Goal: Information Seeking & Learning: Learn about a topic

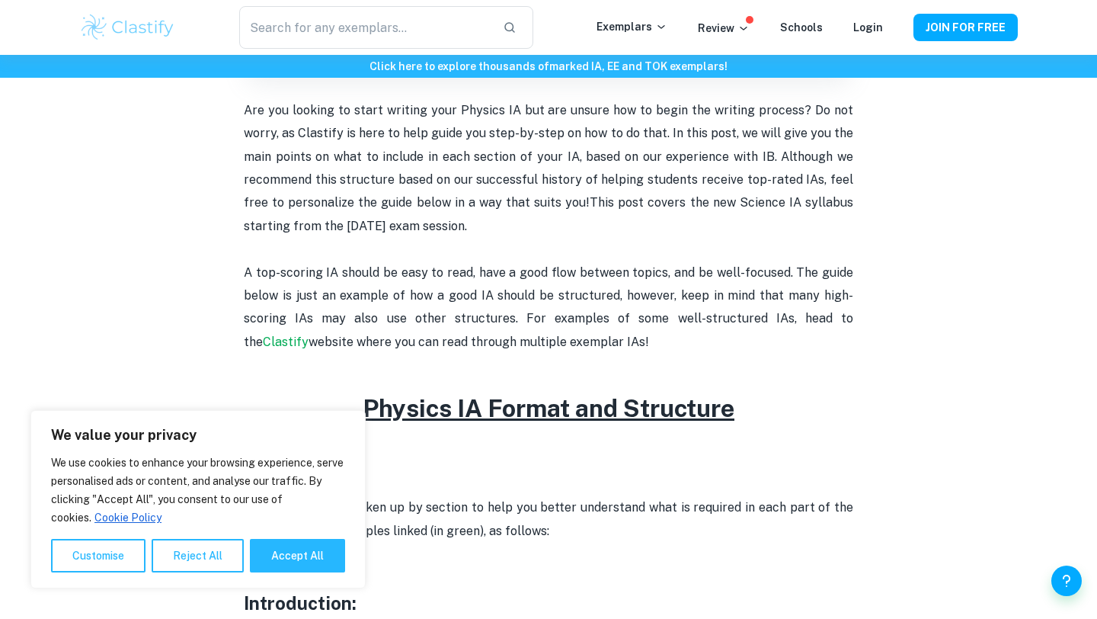
scroll to position [522, 0]
click at [200, 552] on button "Reject All" at bounding box center [198, 556] width 92 height 34
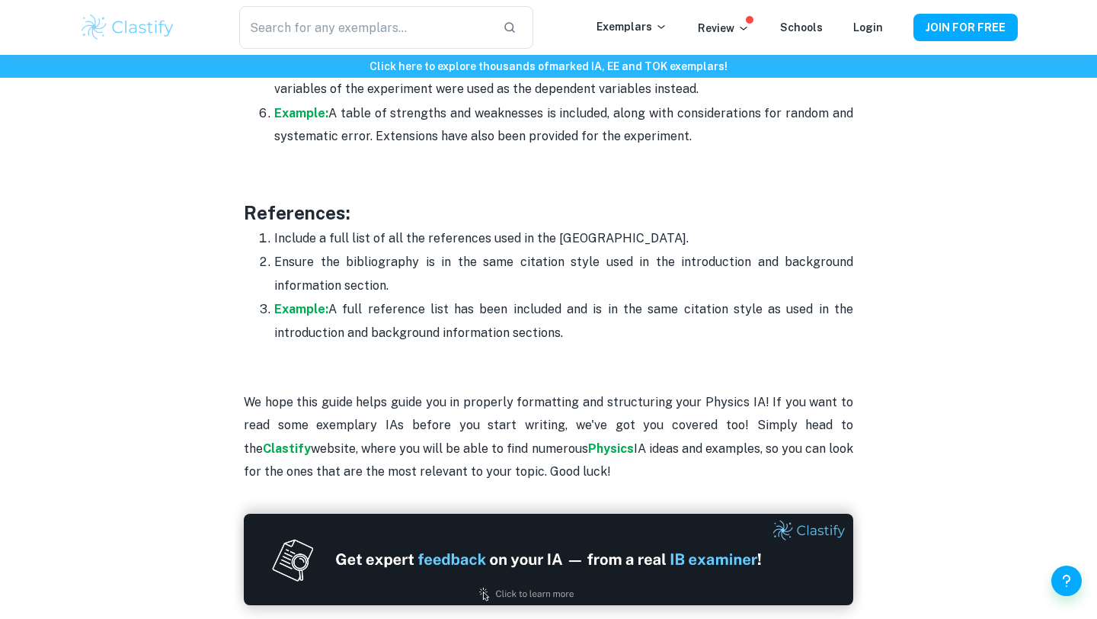
scroll to position [4684, 0]
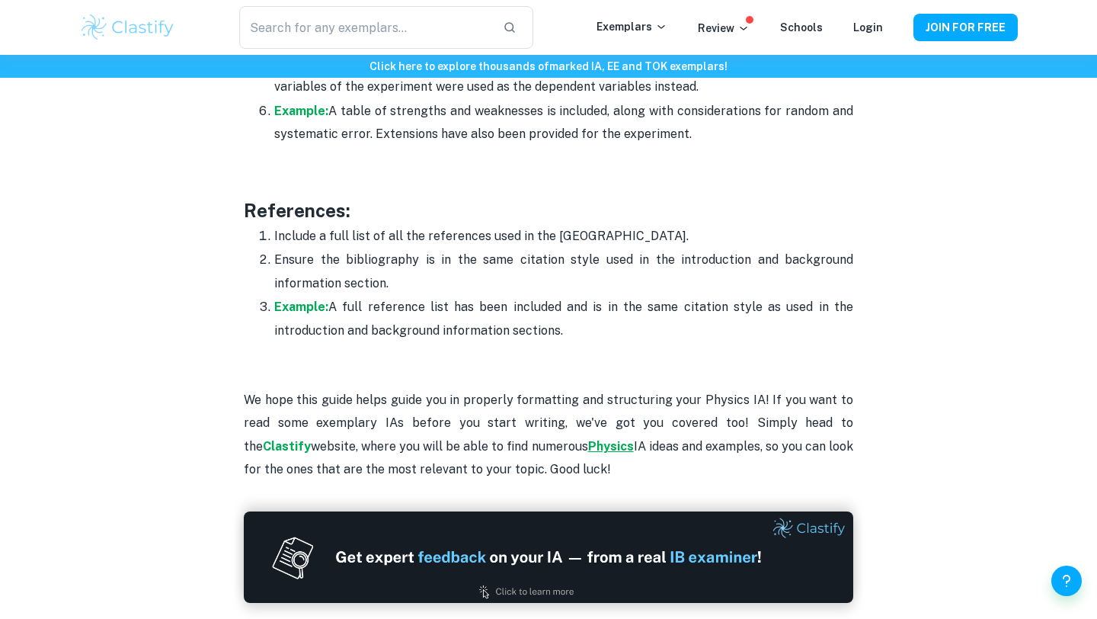
click at [588, 439] on strong "Physics" at bounding box center [611, 446] width 46 height 14
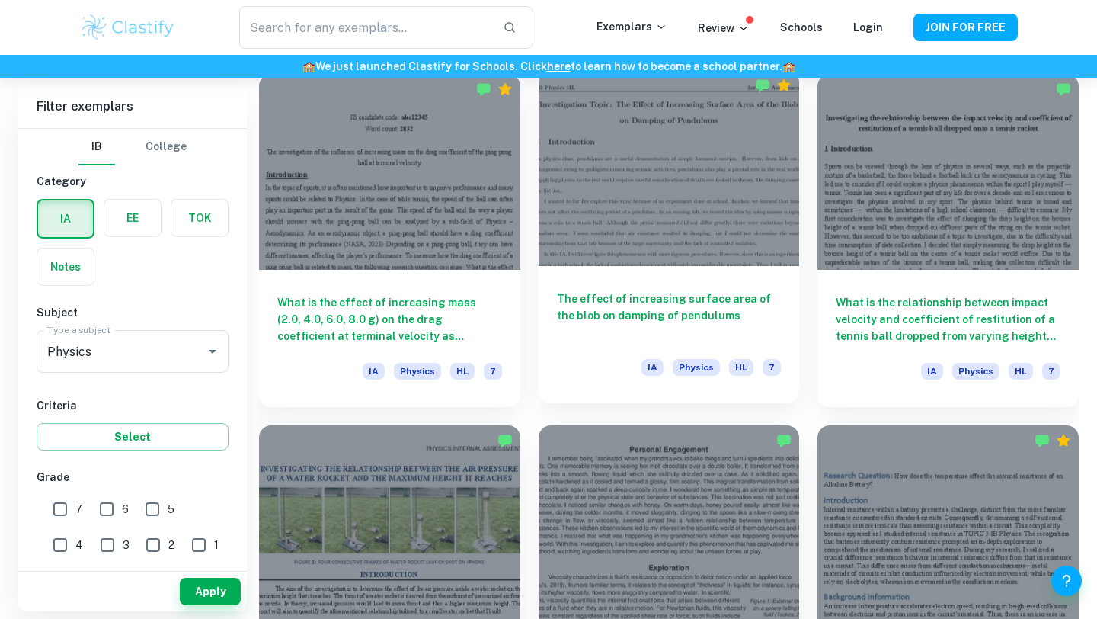
scroll to position [1492, 0]
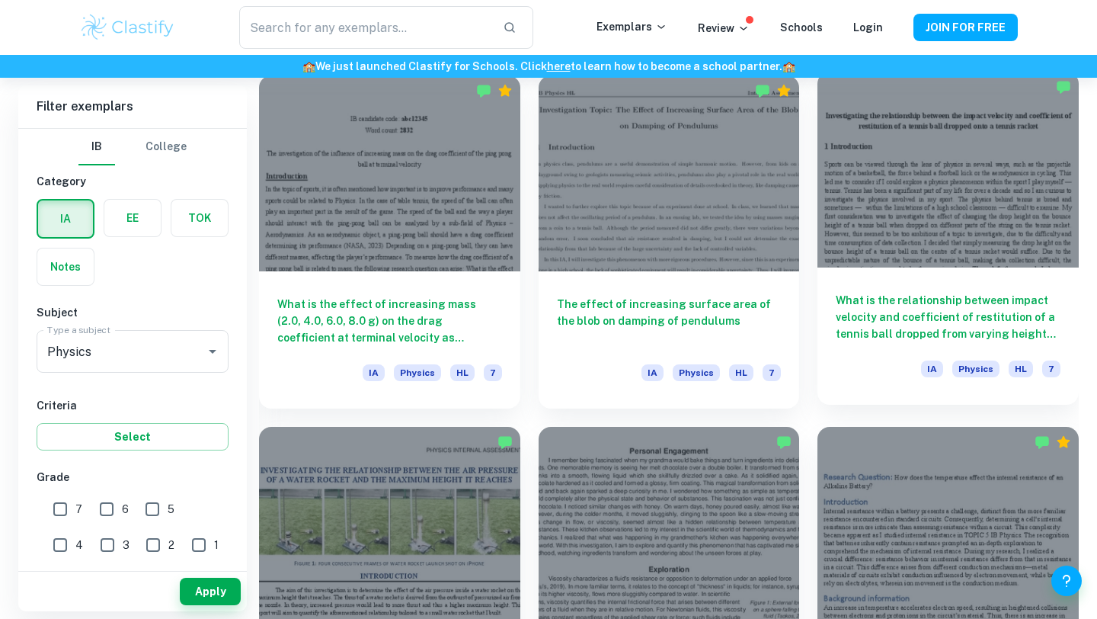
click at [1033, 334] on h6 "What is the relationship between impact velocity and coefficient of restitution…" at bounding box center [948, 317] width 225 height 50
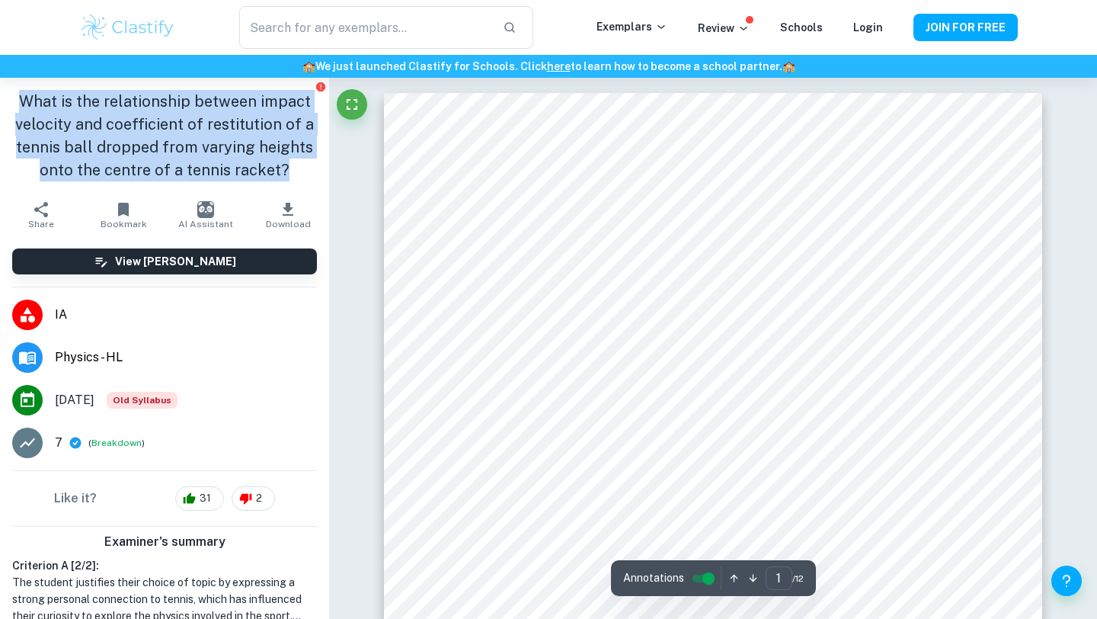
drag, startPoint x: 293, startPoint y: 172, endPoint x: 26, endPoint y: 97, distance: 277.1
click at [26, 97] on h1 "What is the relationship between impact velocity and coefficient of restitution…" at bounding box center [164, 135] width 305 height 91
copy h1 "What is the relationship between impact velocity and coefficient of restitution…"
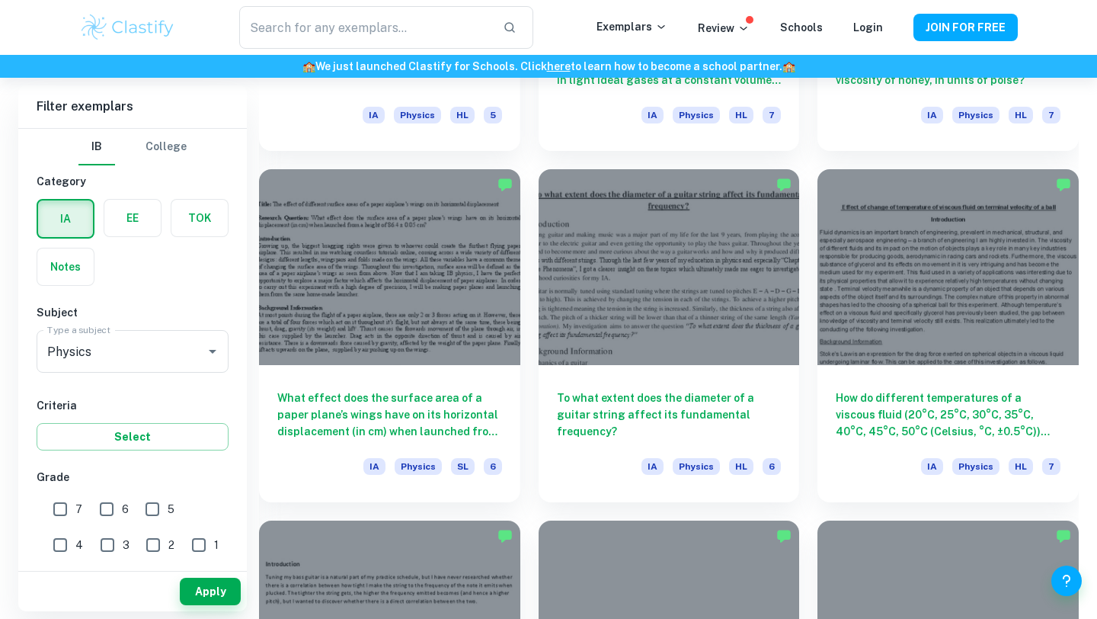
scroll to position [3507, 0]
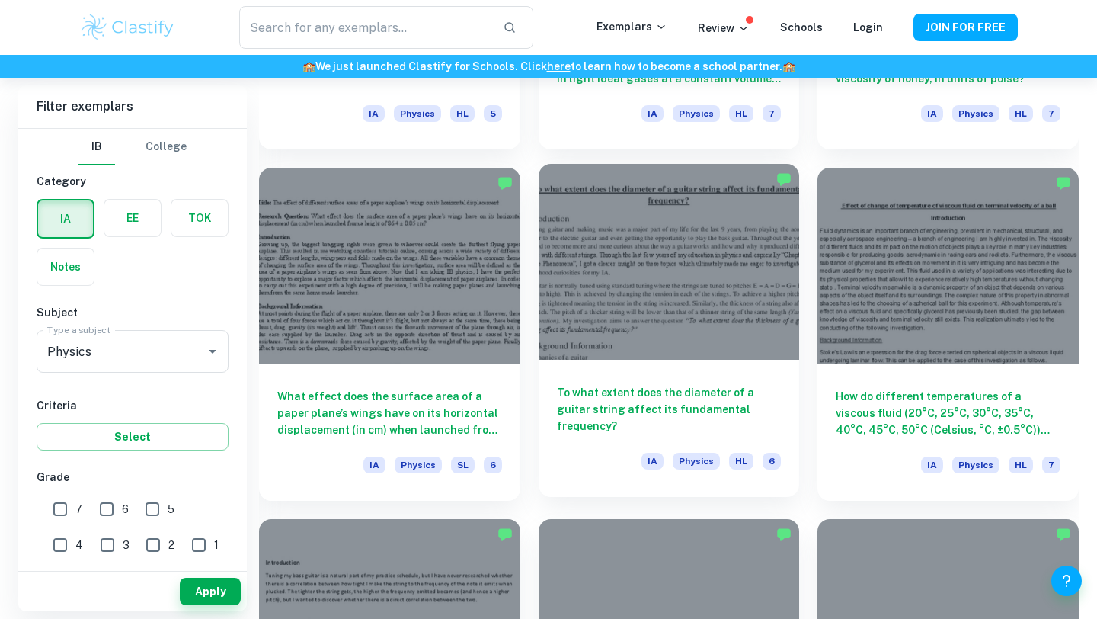
click at [696, 406] on h6 "To what extent does the diameter of a guitar string affect its fundamental freq…" at bounding box center [669, 409] width 225 height 50
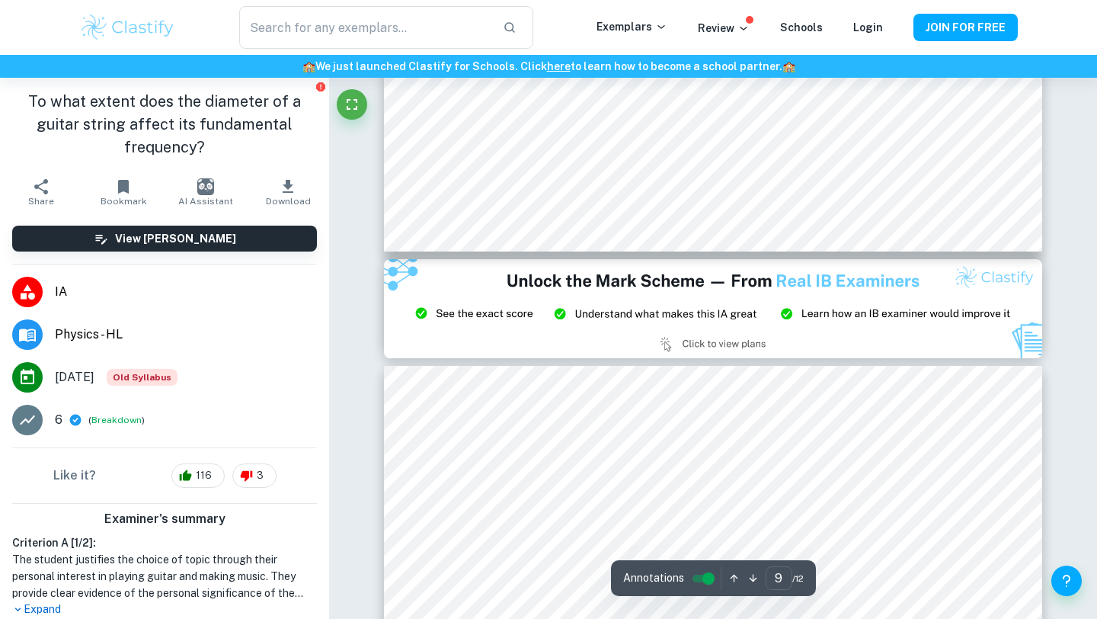
type input "8"
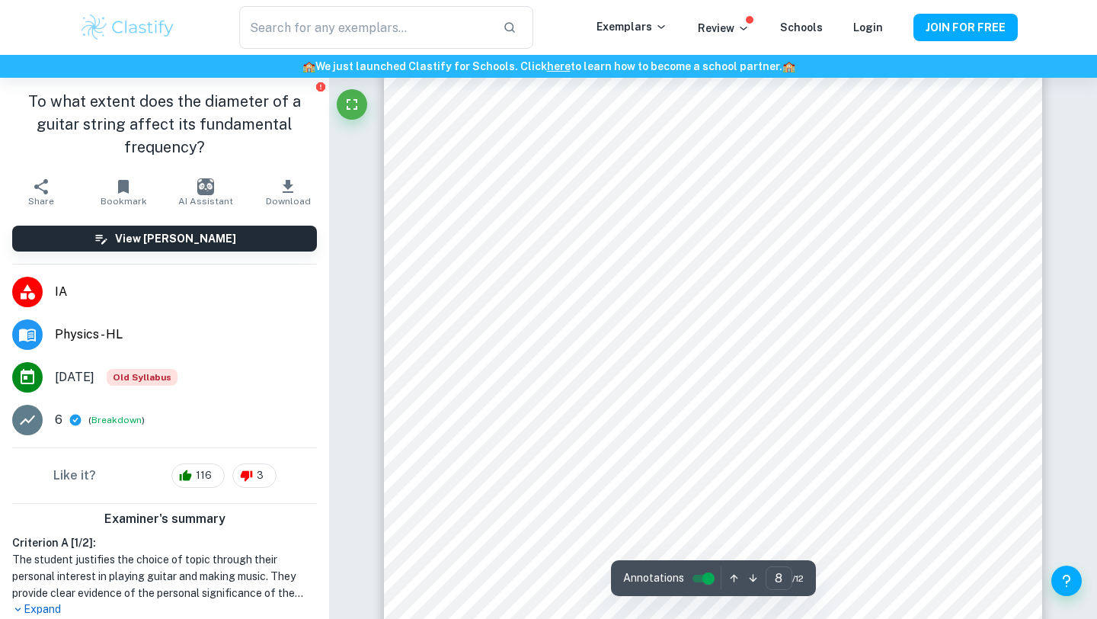
scroll to position [7138, 0]
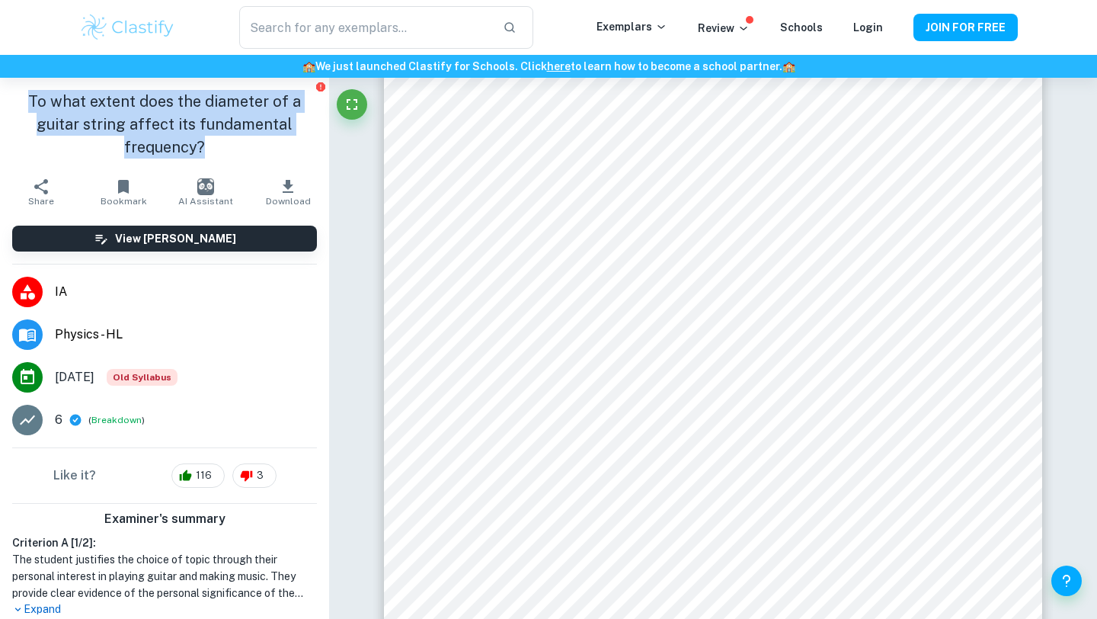
drag, startPoint x: 204, startPoint y: 148, endPoint x: 36, endPoint y: 102, distance: 174.5
click at [36, 102] on h1 "To what extent does the diameter of a guitar string affect its fundamental freq…" at bounding box center [164, 124] width 305 height 69
copy h1 "To what extent does the diameter of a guitar string affect its fundamental freq…"
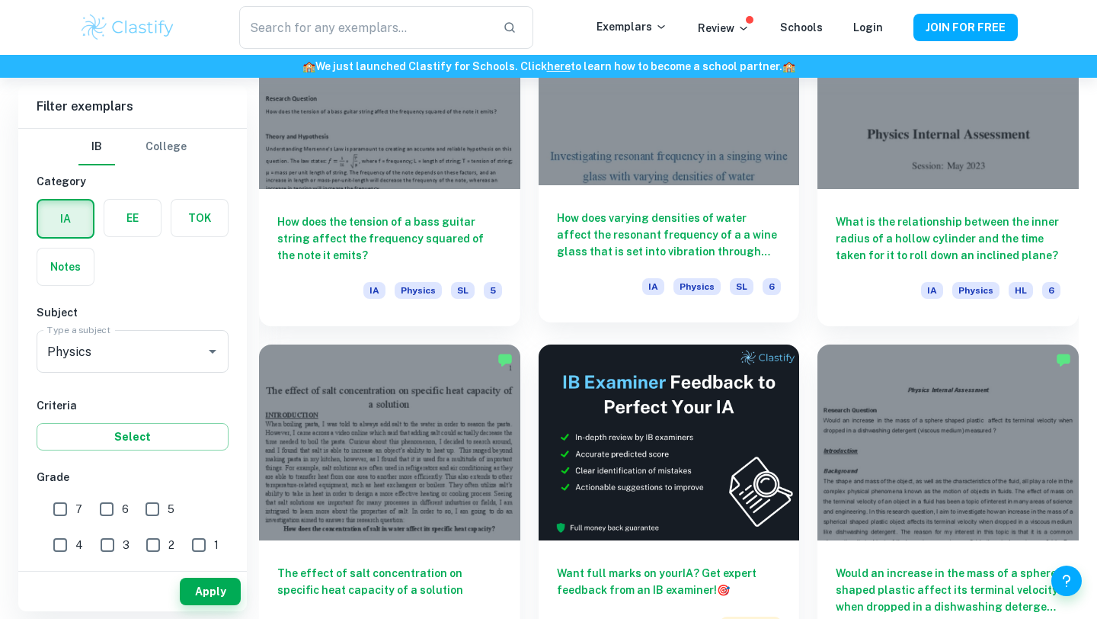
scroll to position [4037, 0]
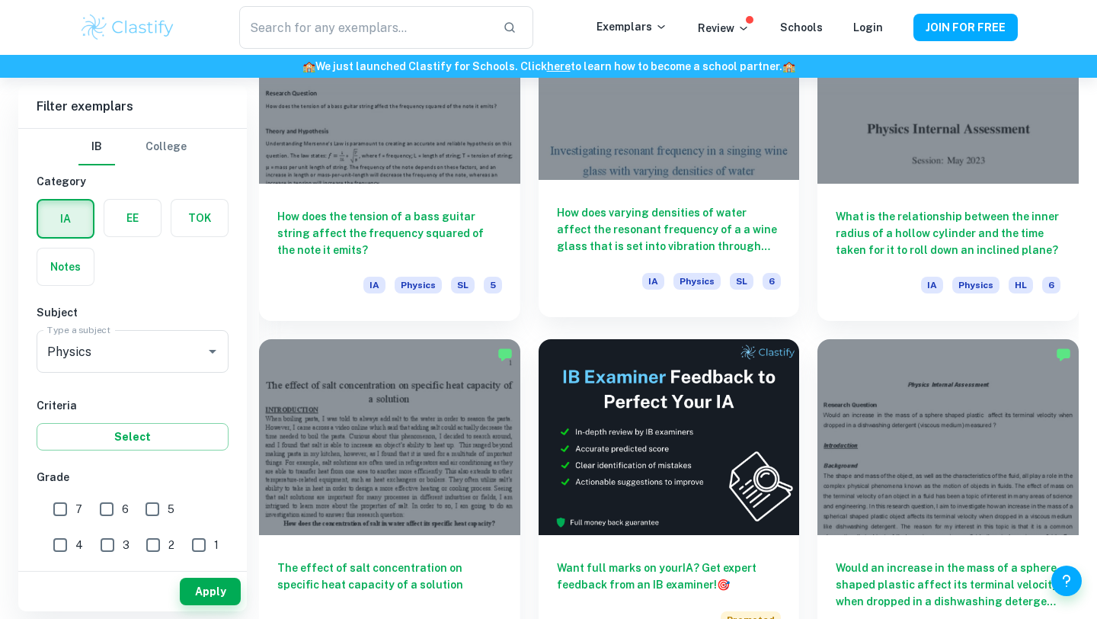
click at [640, 228] on h6 "How does varying densities of water affect the resonant frequency of a a wine g…" at bounding box center [669, 229] width 225 height 50
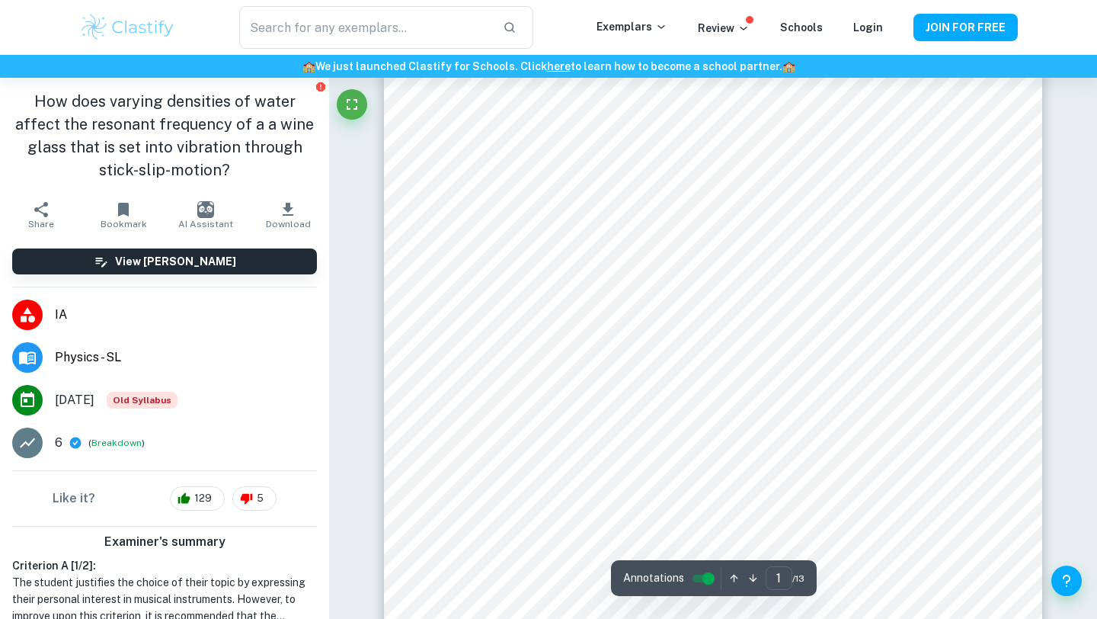
scroll to position [43, 0]
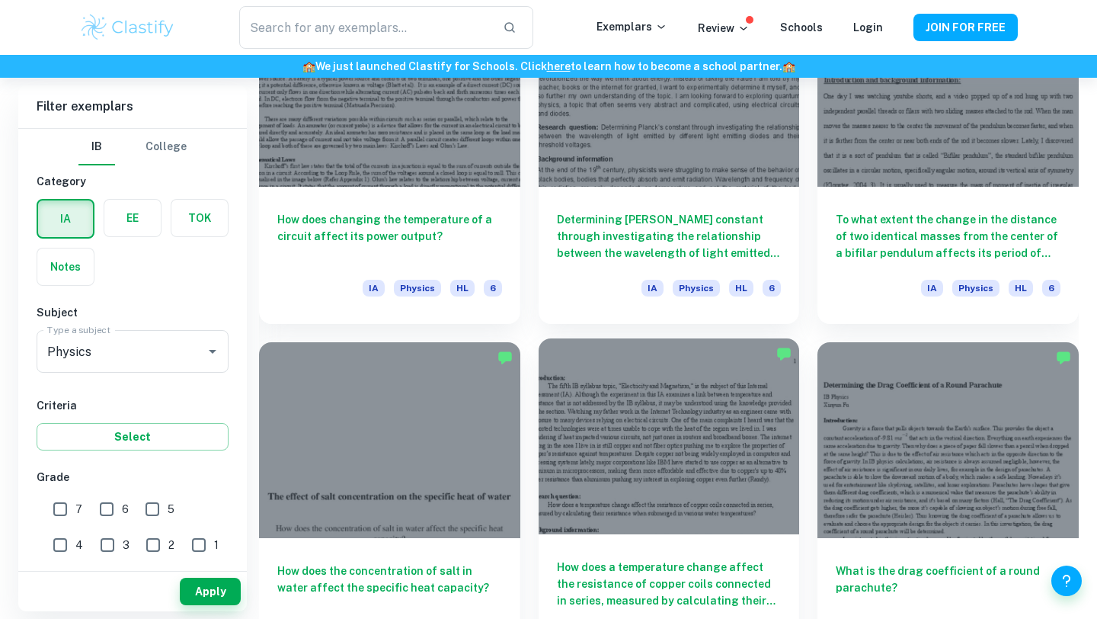
scroll to position [5090, 0]
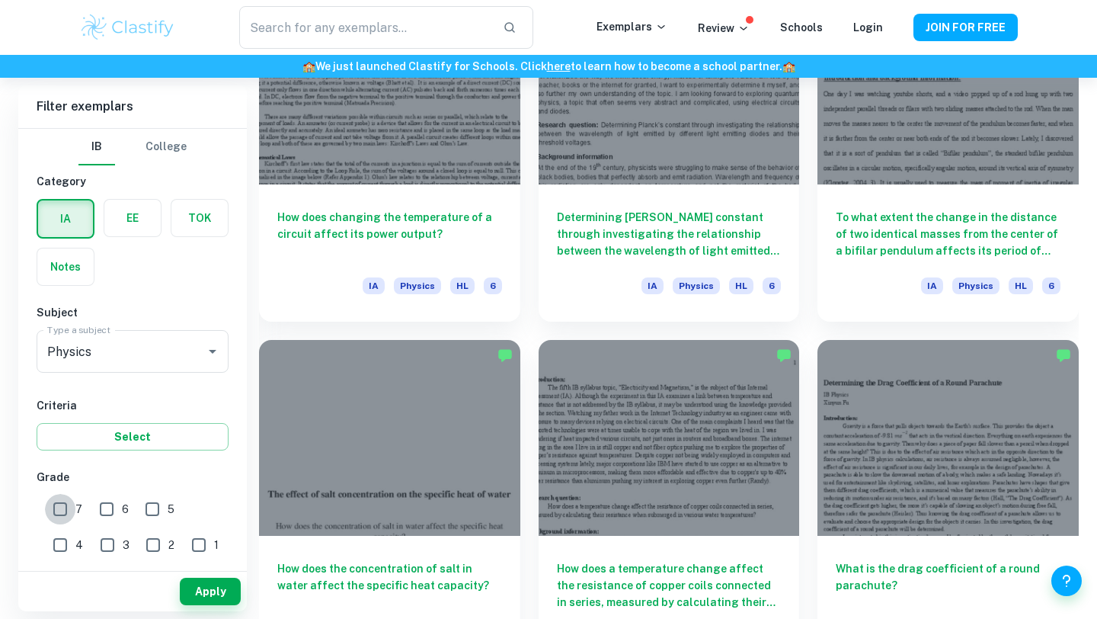
click at [59, 510] on input "7" at bounding box center [60, 509] width 30 height 30
checkbox input "true"
click at [209, 594] on button "Apply" at bounding box center [210, 590] width 61 height 27
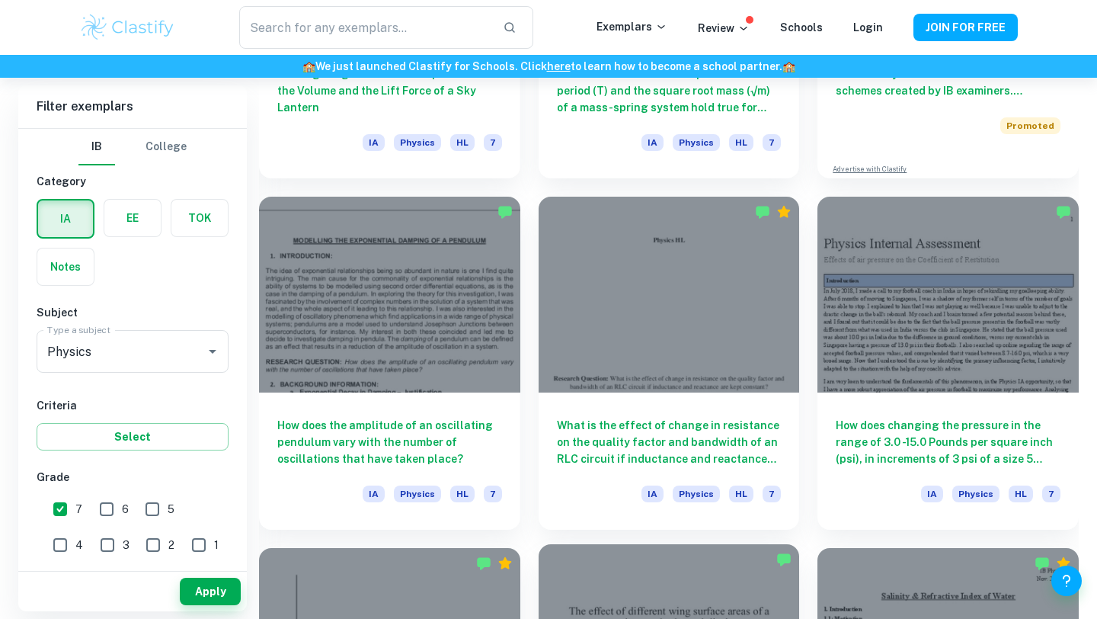
scroll to position [4879, 0]
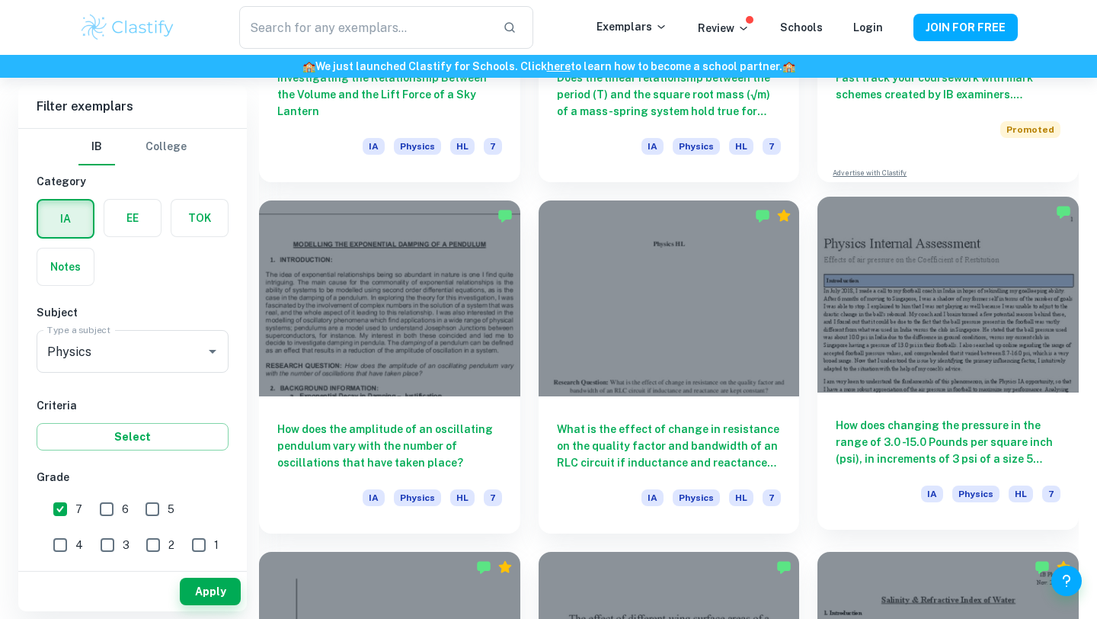
click at [921, 420] on h6 "How does changing the pressure in the range of 3.0 -15.0 Pounds per square inch…" at bounding box center [948, 442] width 225 height 50
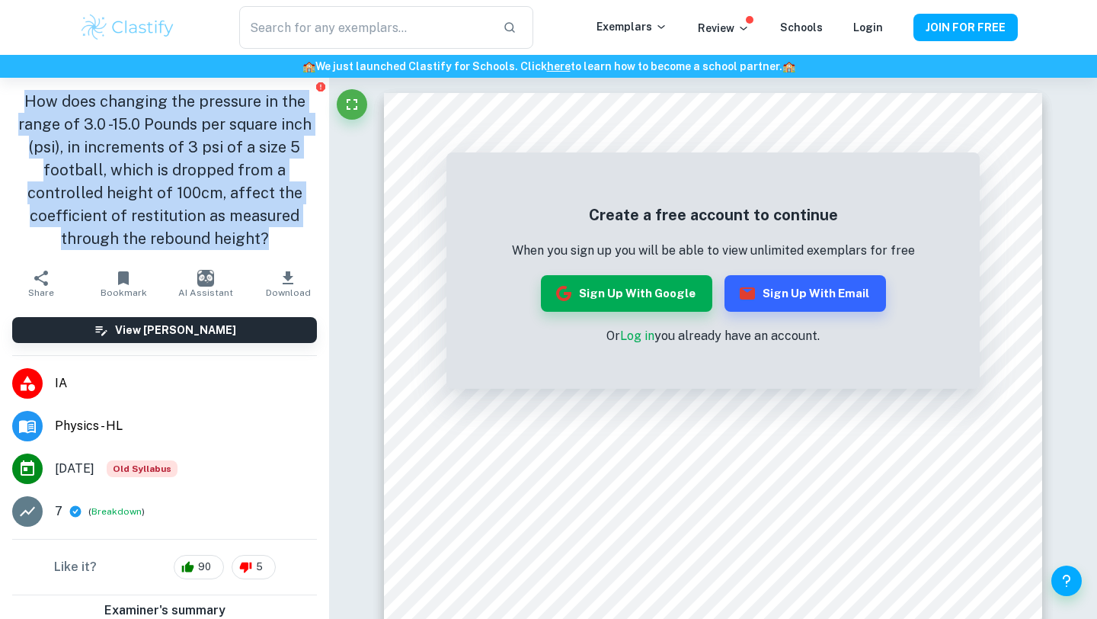
drag, startPoint x: 269, startPoint y: 239, endPoint x: 30, endPoint y: 108, distance: 272.1
click at [30, 108] on h1 "How does changing the pressure in the range of 3.0 -15.0 Pounds per square inch…" at bounding box center [164, 170] width 305 height 160
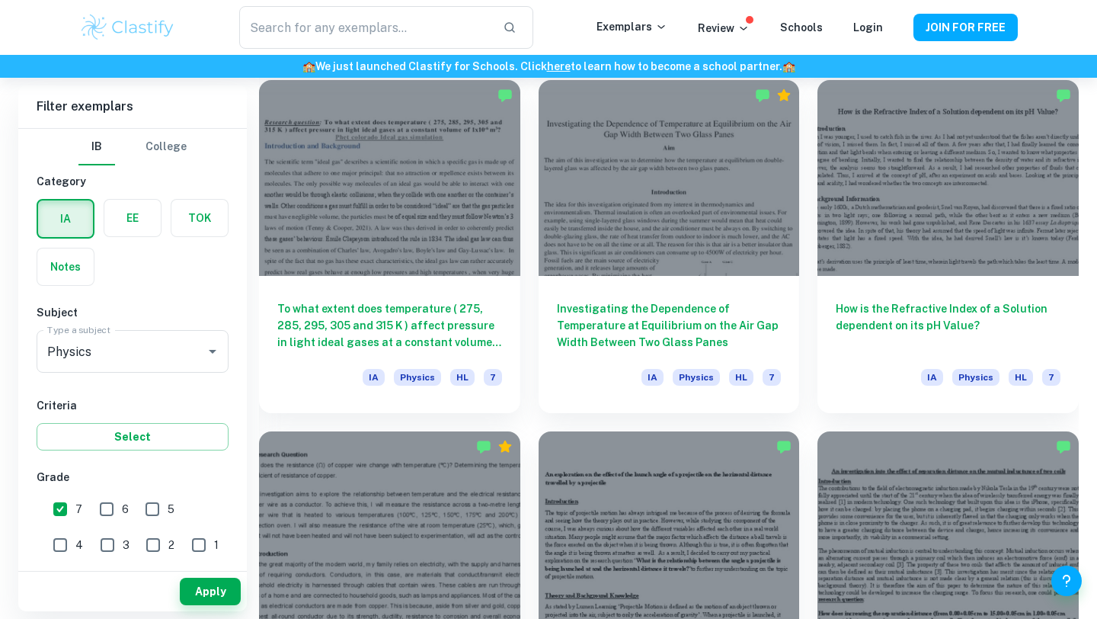
scroll to position [3596, 0]
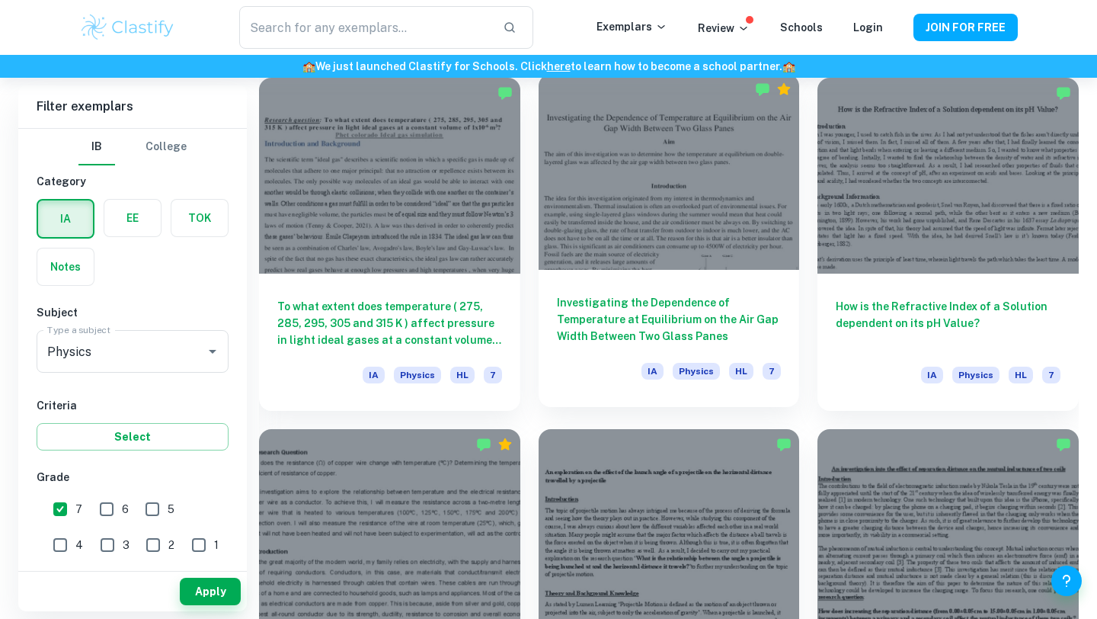
click at [654, 308] on h6 "Investigating the Dependence of Temperature at Equilibrium on the Air Gap Width…" at bounding box center [669, 319] width 225 height 50
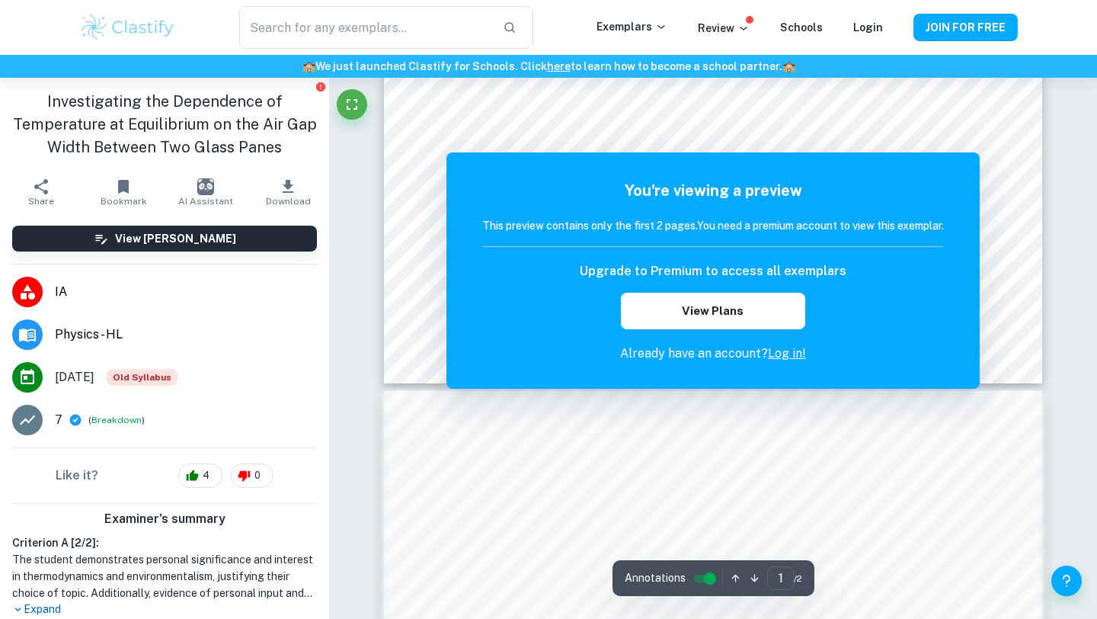
scroll to position [564, 0]
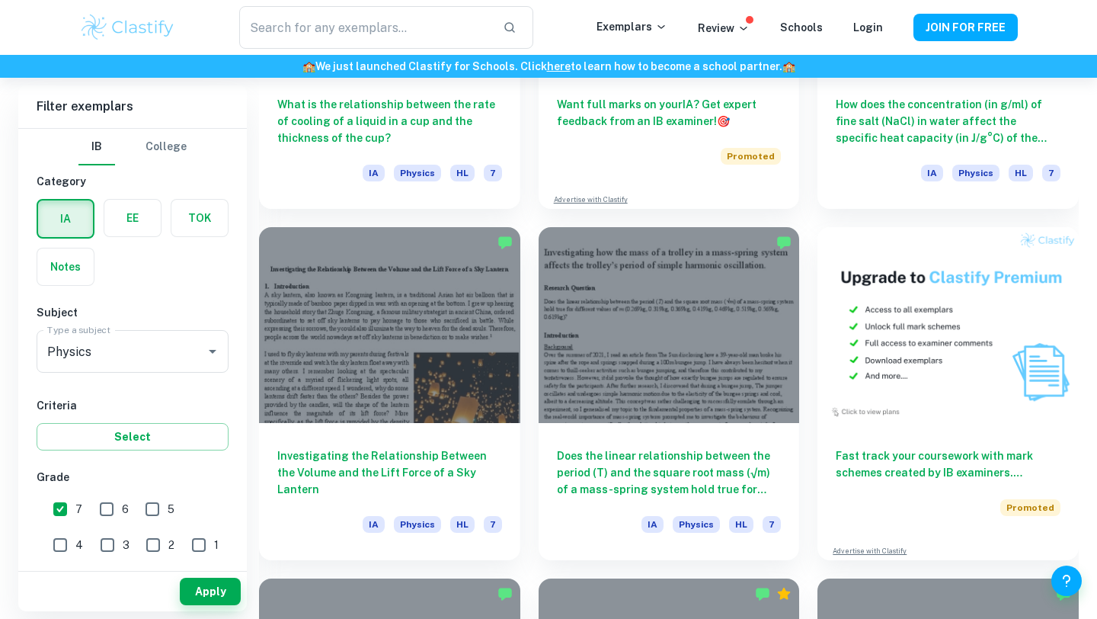
scroll to position [4530, 0]
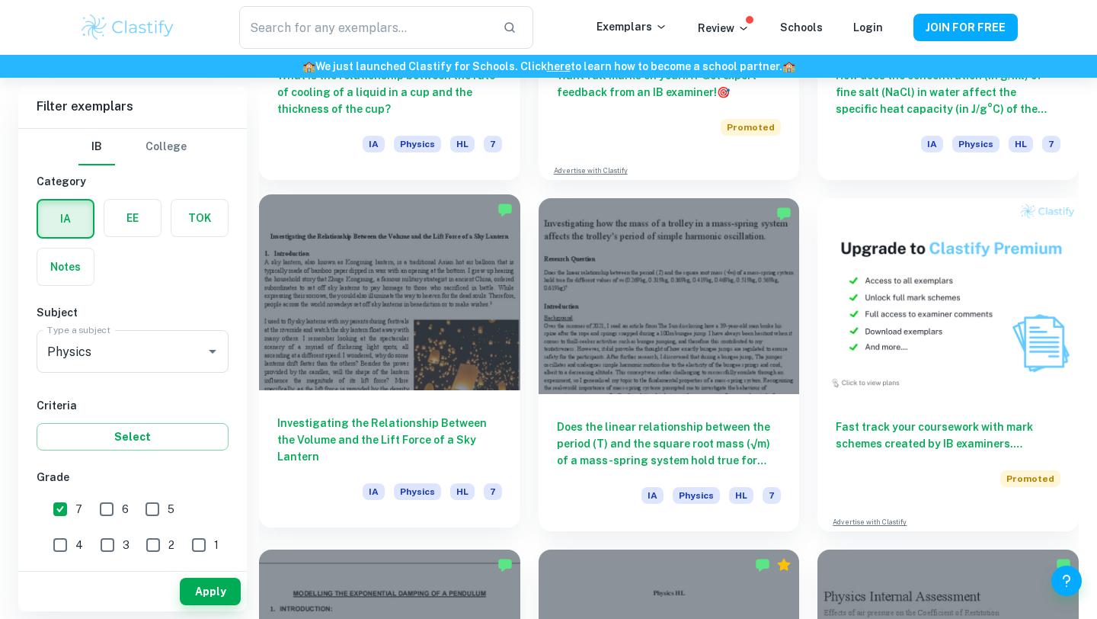
click at [407, 430] on h6 "Investigating the Relationship Between the Volume and the Lift Force of a Sky L…" at bounding box center [389, 439] width 225 height 50
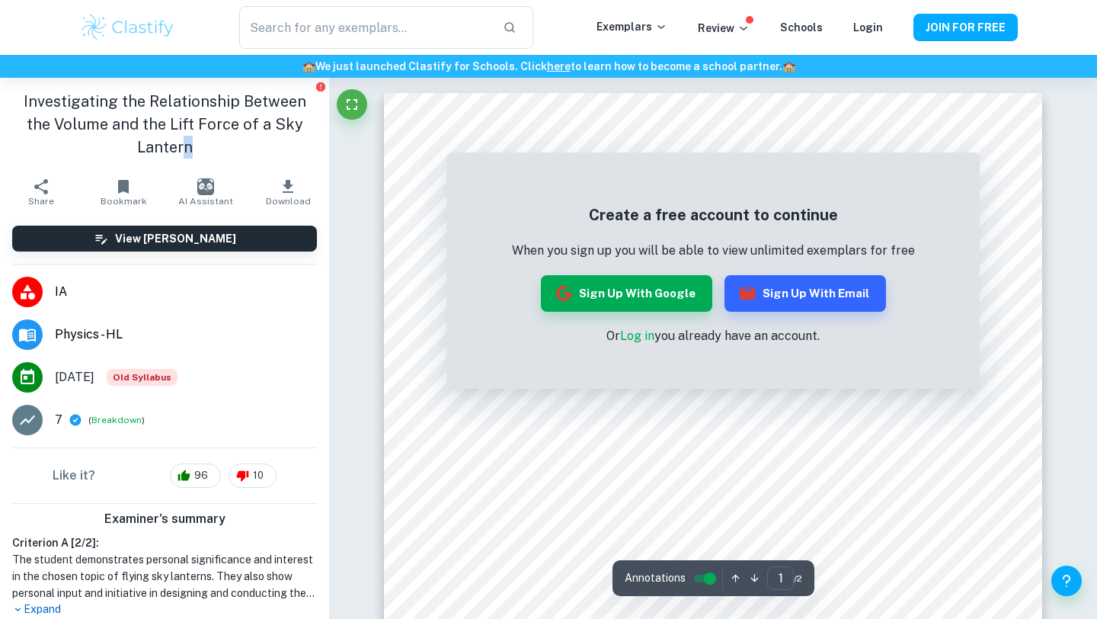
click at [306, 129] on h1 "Investigating the Relationship Between the Volume and the Lift Force of a Sky L…" at bounding box center [164, 124] width 305 height 69
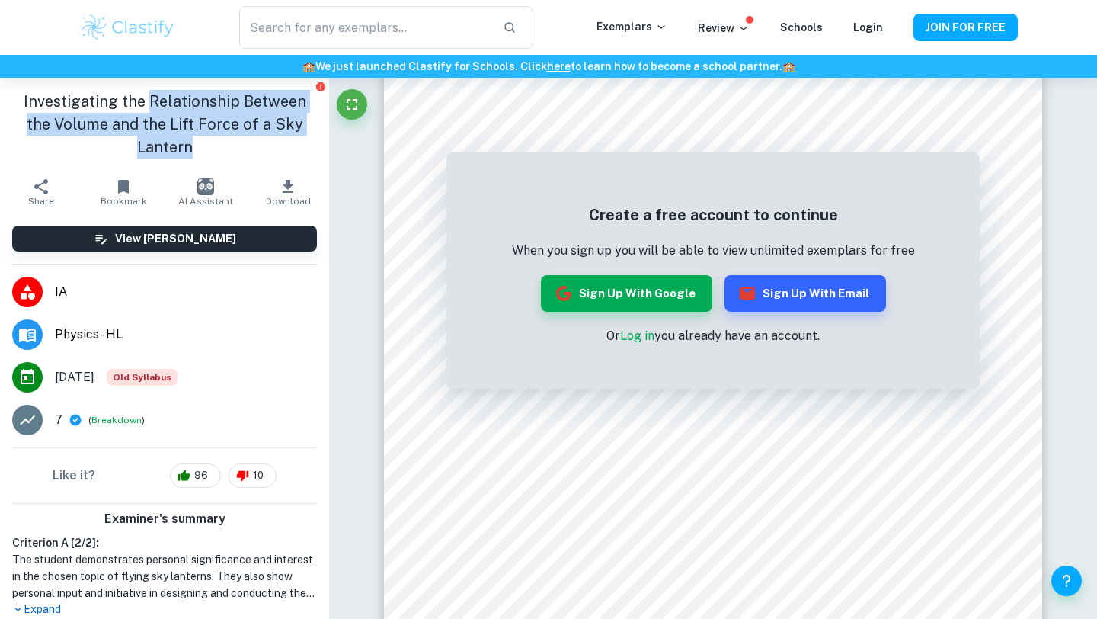
drag, startPoint x: 317, startPoint y: 125, endPoint x: 139, endPoint y: 104, distance: 179.4
click at [139, 104] on div "Investigating the Relationship Between the Volume and the Lift Force of a Sky L…" at bounding box center [164, 124] width 329 height 93
copy h1 "Relationship Between the Volume and the Lift Force of a Sky Lantern"
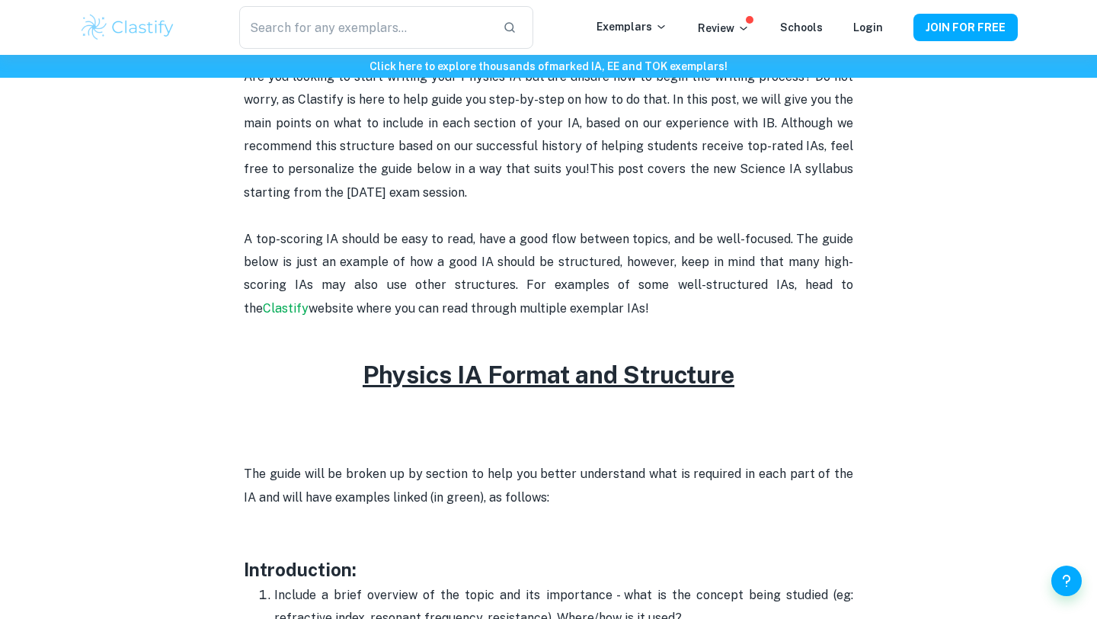
scroll to position [520, 0]
